Goal: Transaction & Acquisition: Purchase product/service

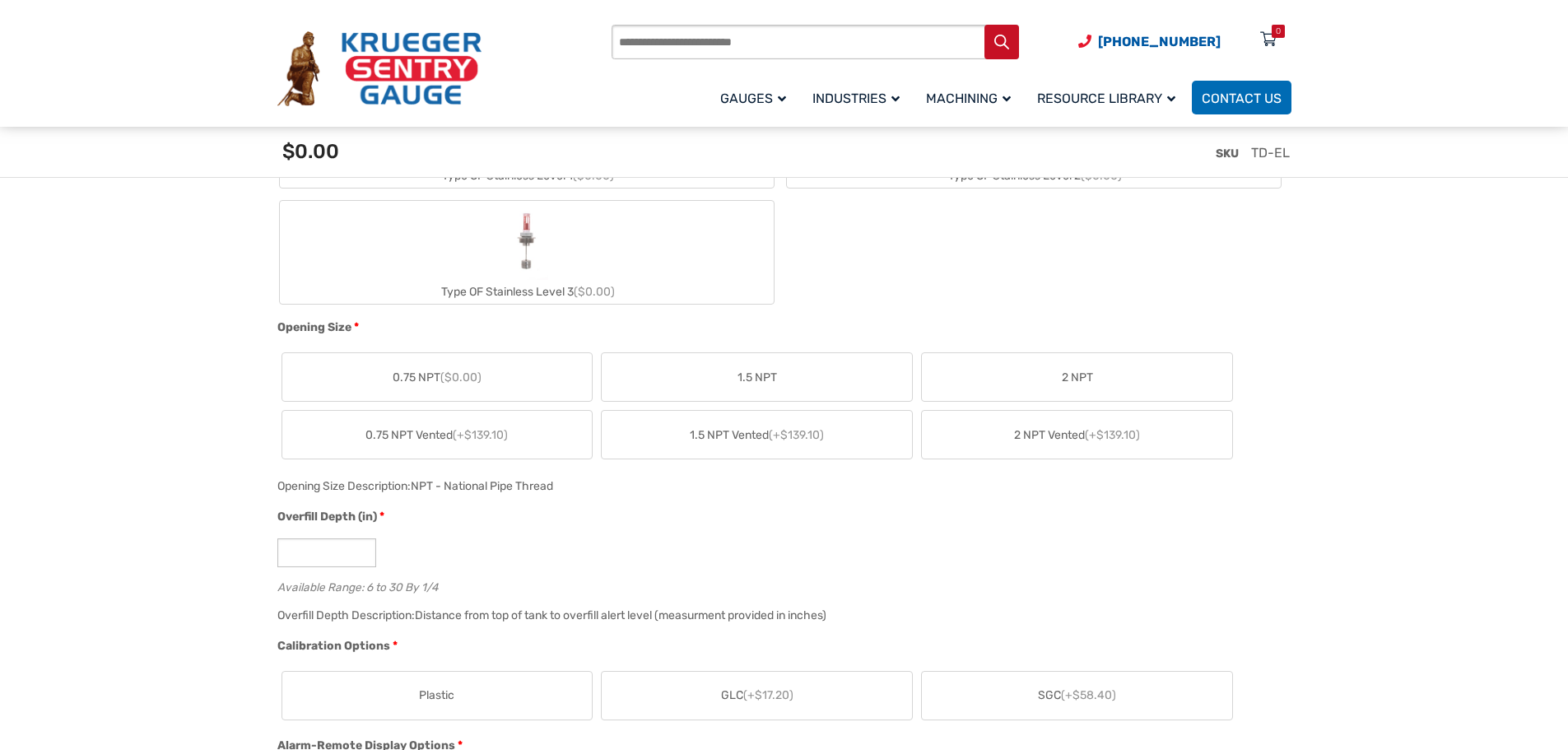
scroll to position [906, 0]
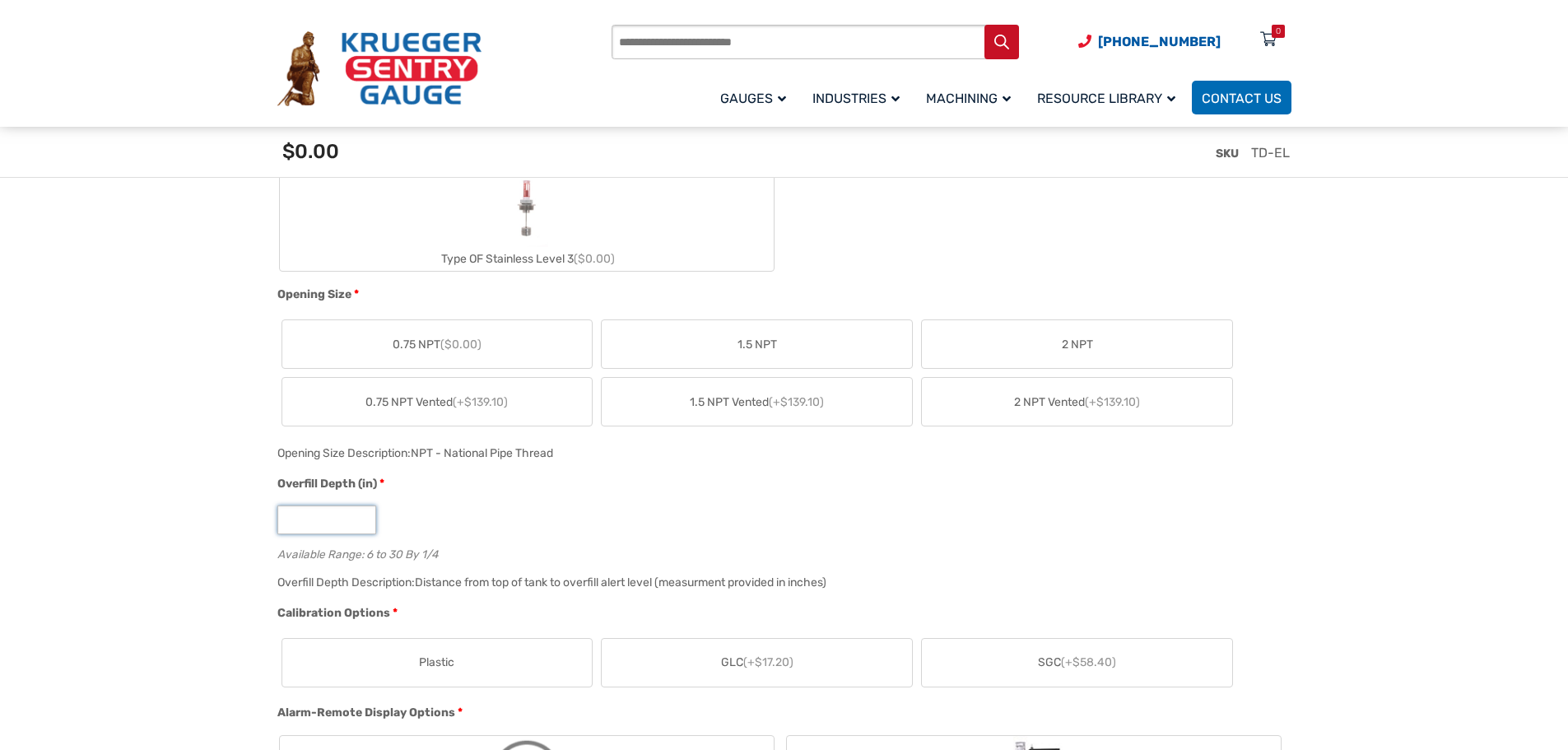
drag, startPoint x: 306, startPoint y: 523, endPoint x: 272, endPoint y: 523, distance: 34.0
click at [273, 523] on div "Overfill Depth (in) * * Available Range: 6 to 30 By 1/4" at bounding box center [780, 524] width 1014 height 97
type input "**"
click at [482, 508] on div "**" at bounding box center [780, 520] width 1006 height 29
click at [1047, 347] on label "2 NPT" at bounding box center [1077, 344] width 310 height 48
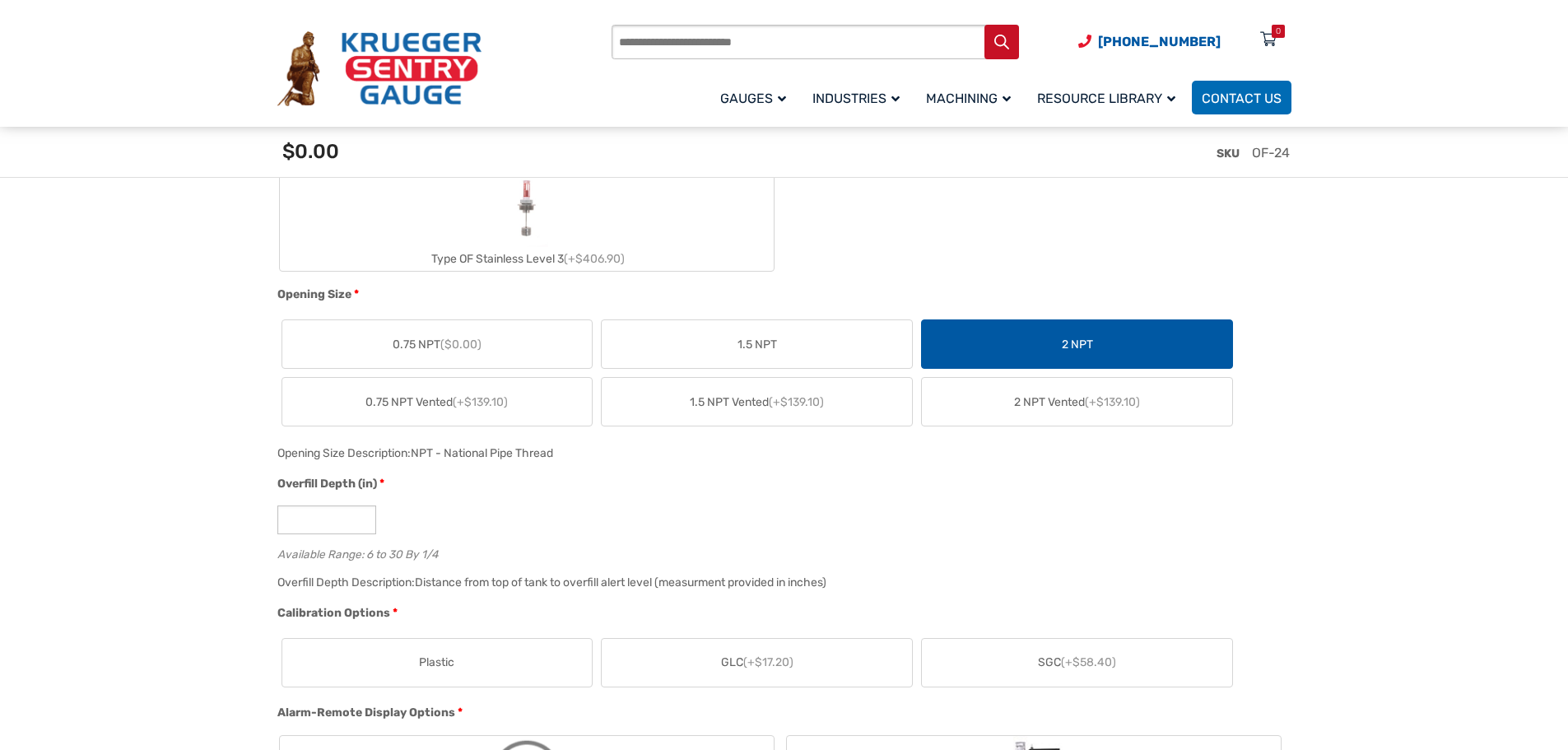
click at [750, 341] on span "1.5 NPT" at bounding box center [758, 344] width 40 height 17
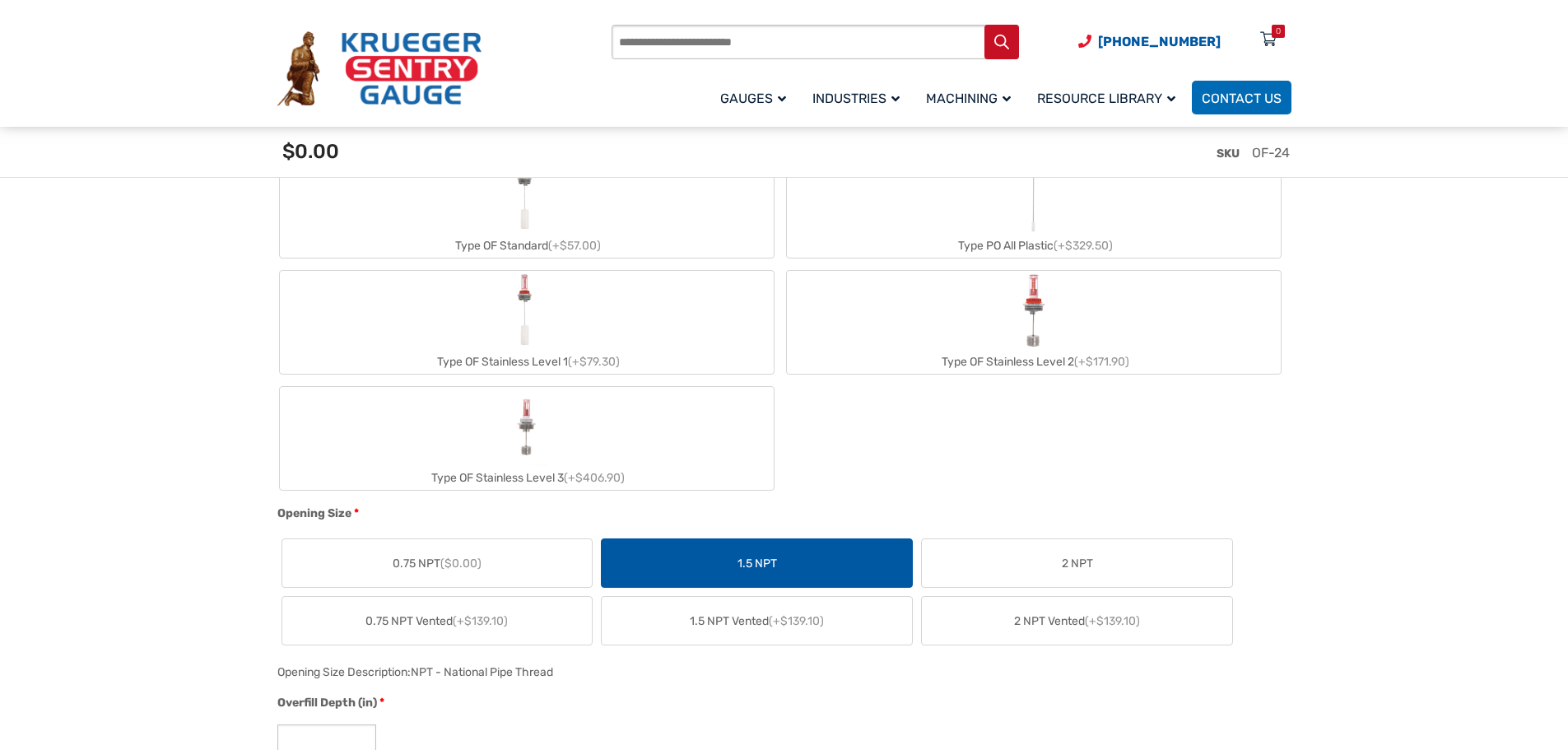
scroll to position [659, 0]
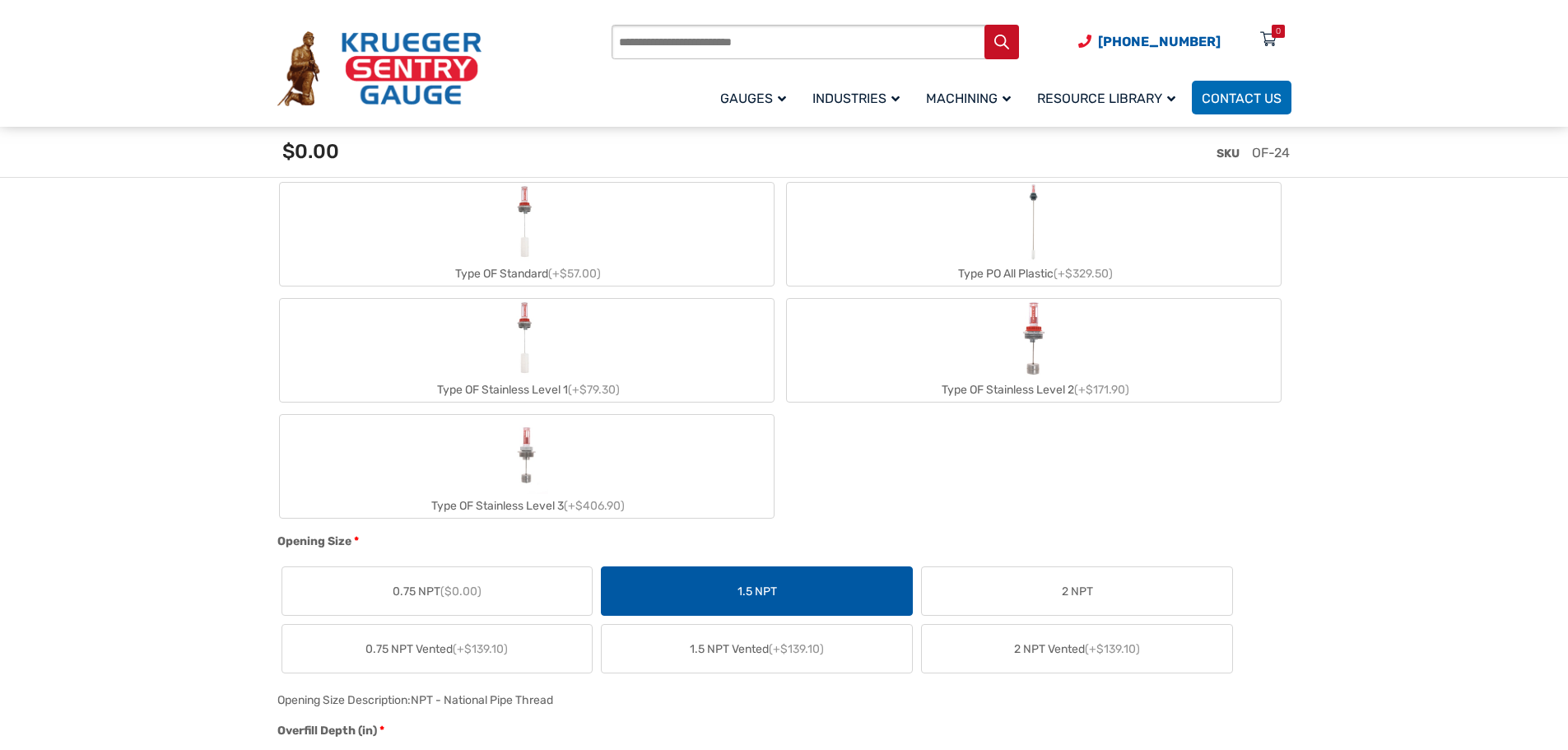
click at [518, 476] on img "Type OF Stainless Level 3" at bounding box center [526, 454] width 44 height 79
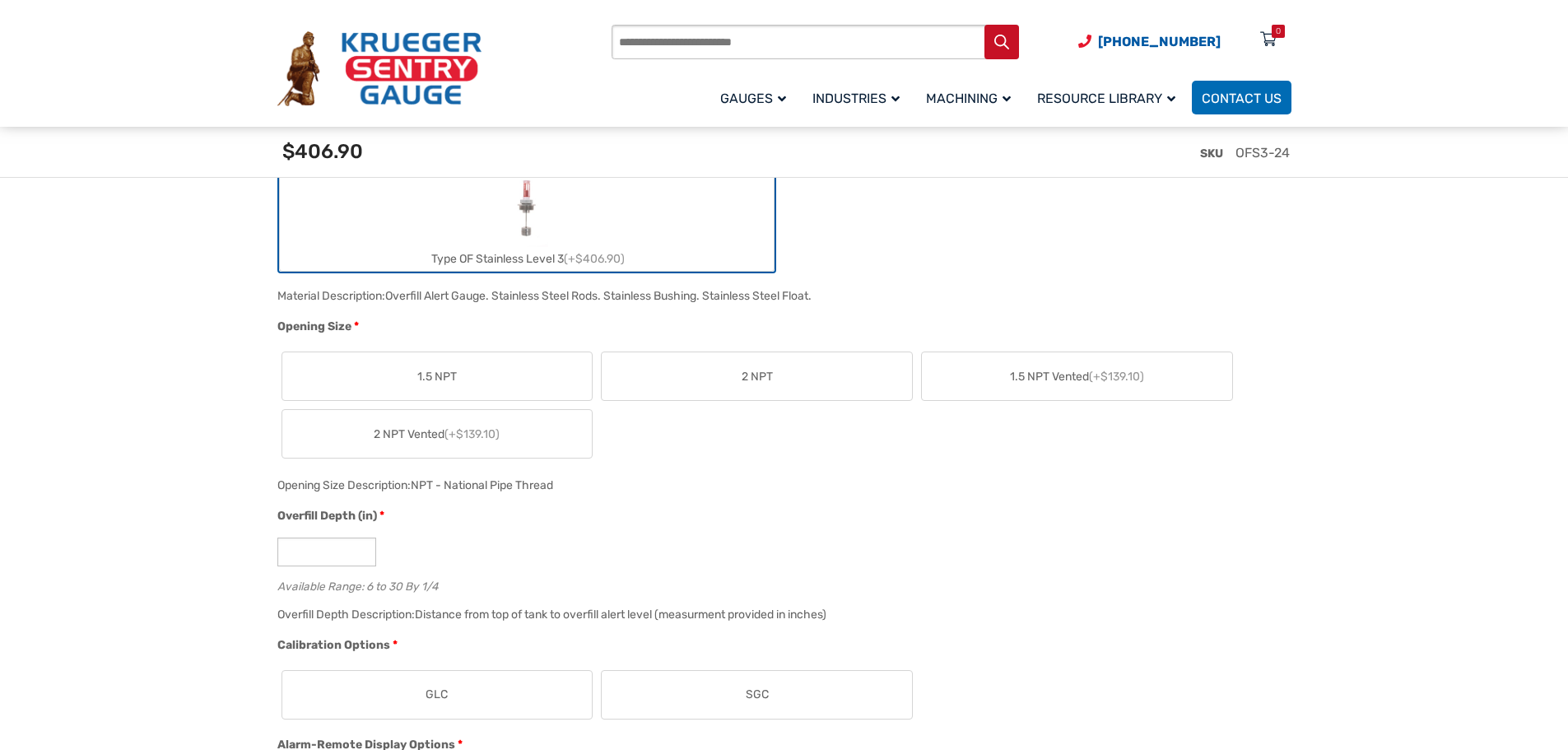
scroll to position [824, 0]
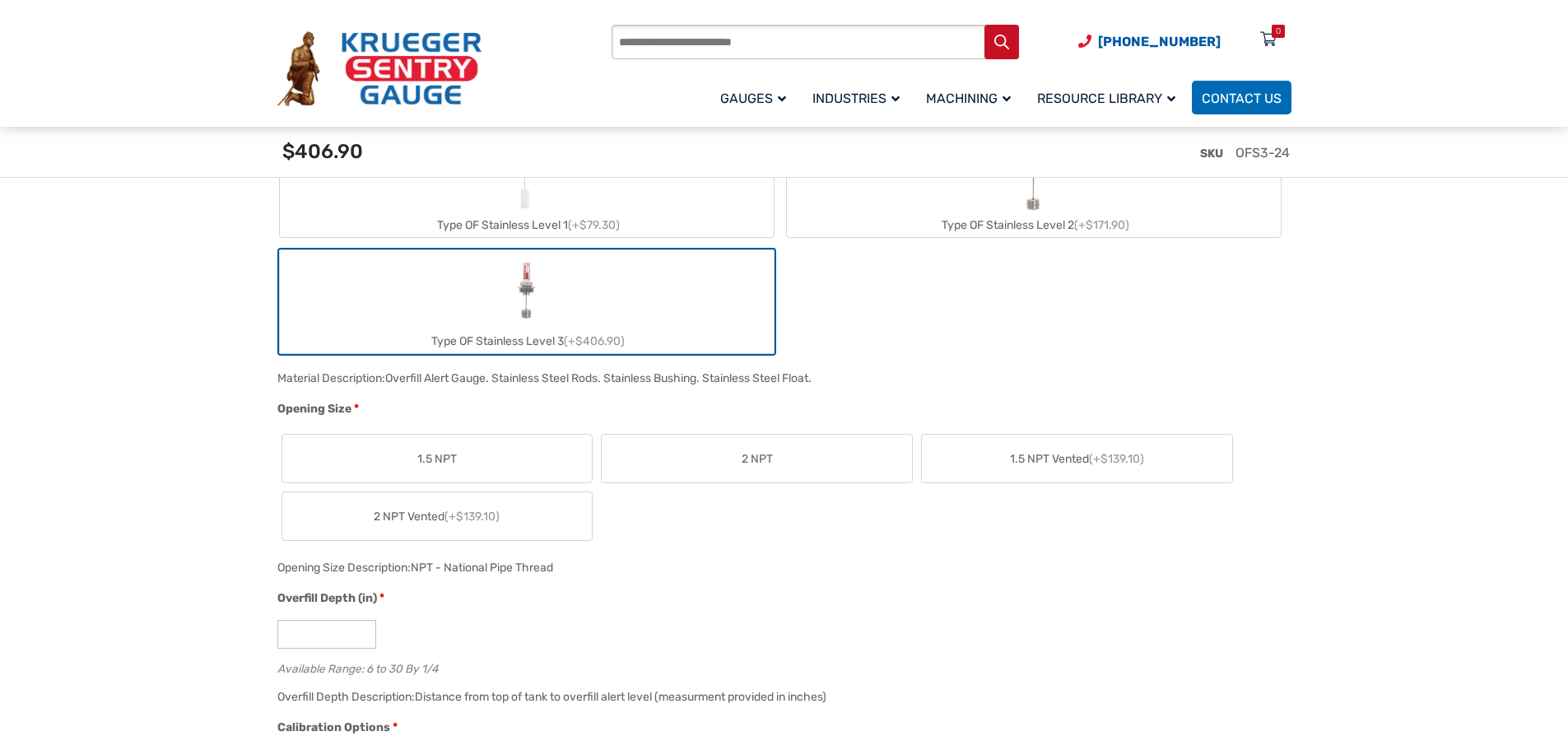
click at [791, 461] on label "2 NPT" at bounding box center [757, 459] width 310 height 48
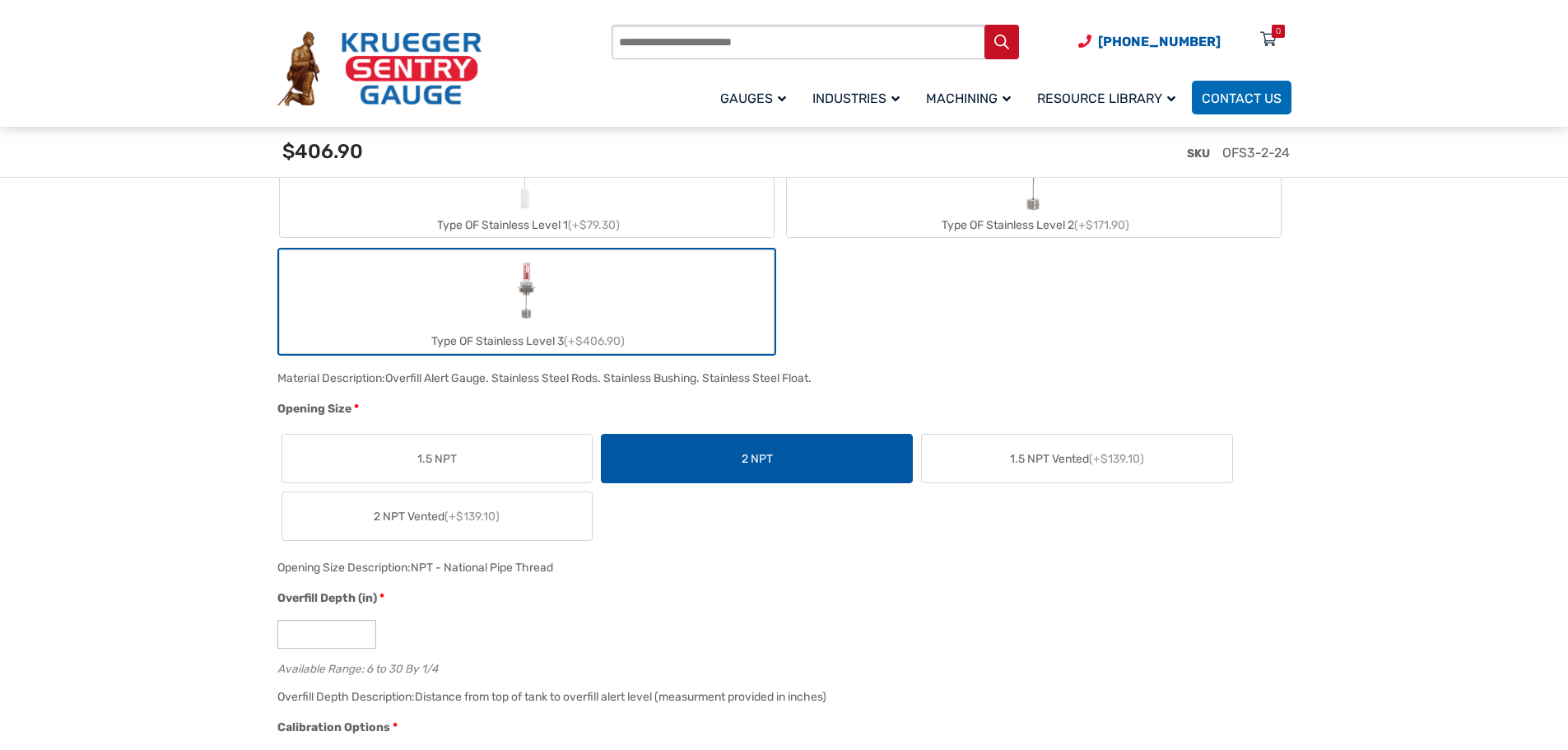
click at [447, 457] on span "1.5 NPT" at bounding box center [438, 459] width 40 height 17
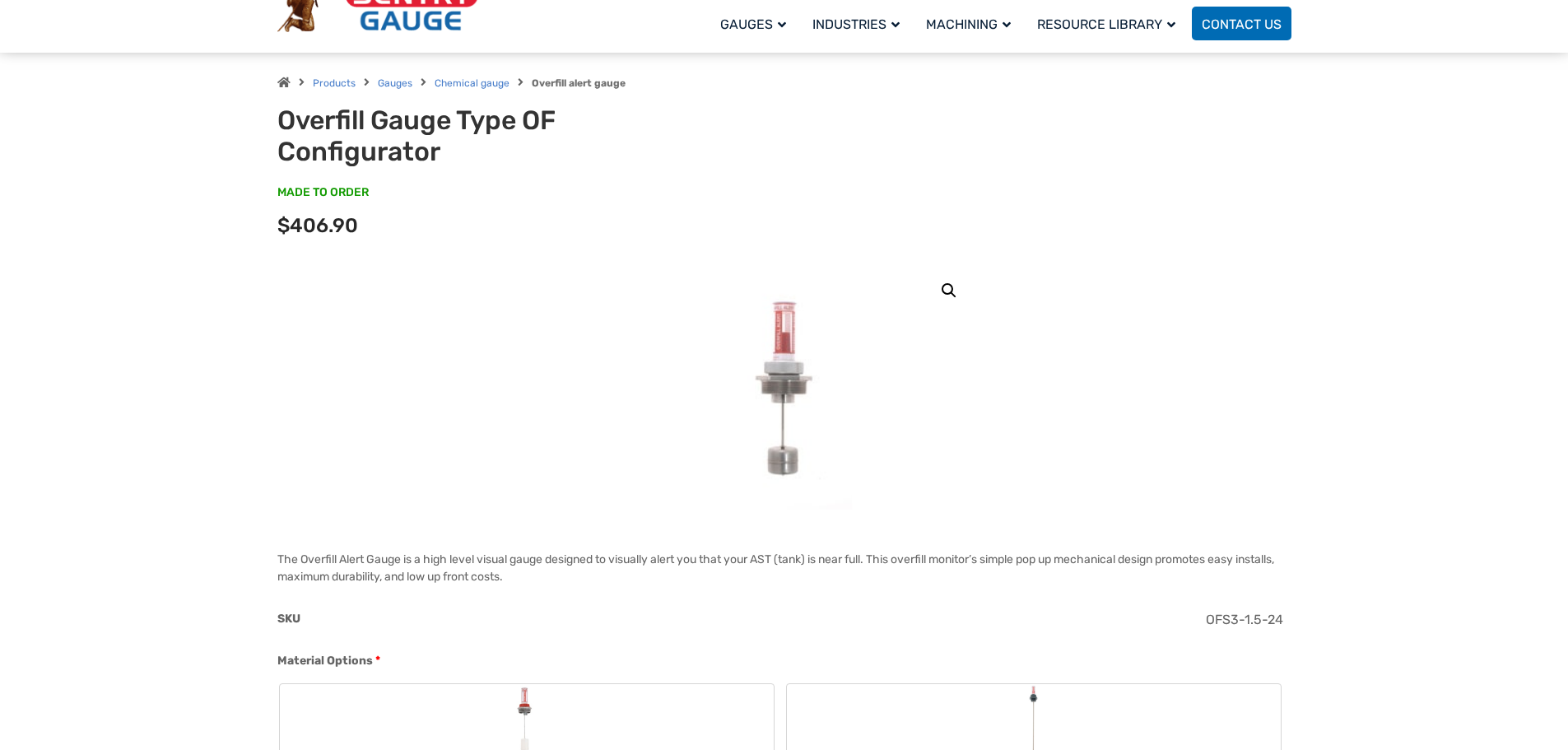
scroll to position [0, 0]
